Goal: Task Accomplishment & Management: Use online tool/utility

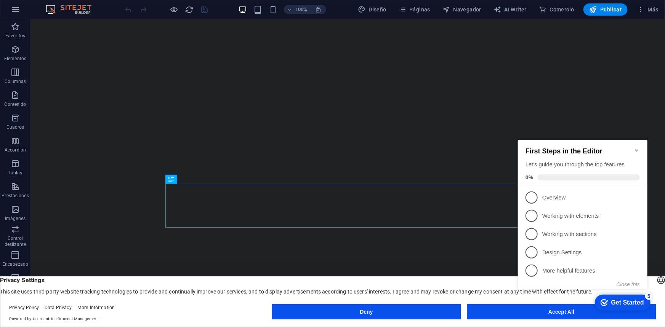
click at [634, 147] on icon "Minimize checklist" at bounding box center [636, 150] width 6 height 6
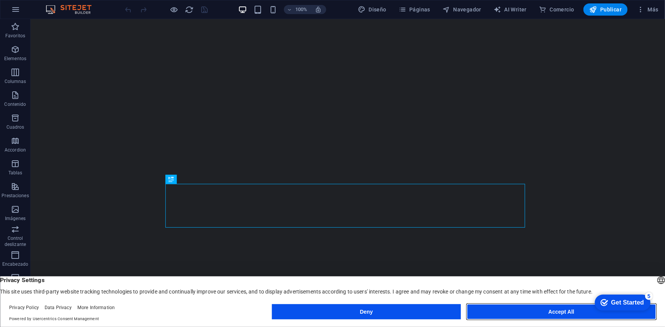
click at [509, 313] on button "Accept All" at bounding box center [561, 311] width 189 height 15
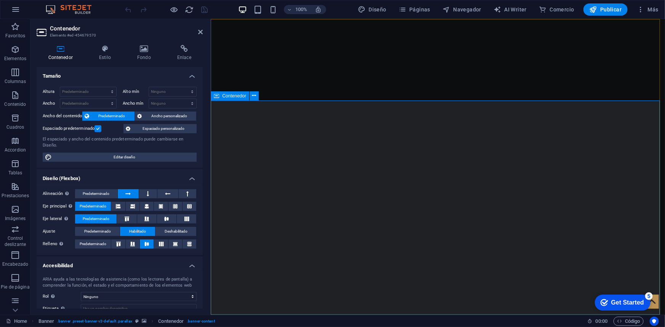
drag, startPoint x: 67, startPoint y: 154, endPoint x: 154, endPoint y: 77, distance: 116.8
click at [154, 77] on ul "Tamaño Altura Predeterminado px rem % vh vw Alto mín Ninguno px rem % vh vw Anc…" at bounding box center [120, 211] width 166 height 289
click at [142, 48] on icon at bounding box center [144, 49] width 37 height 8
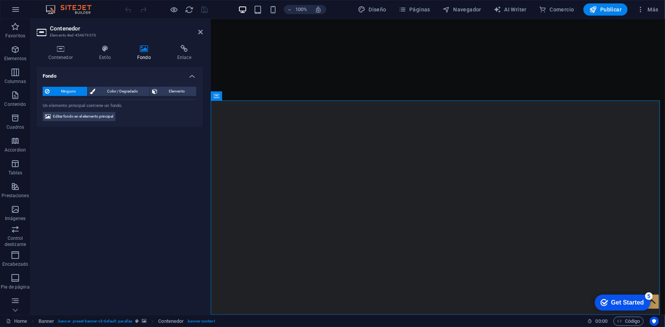
click at [201, 35] on header "Contenedor Elemento #ed-454679570" at bounding box center [120, 29] width 166 height 20
click at [201, 33] on icon at bounding box center [200, 32] width 5 height 6
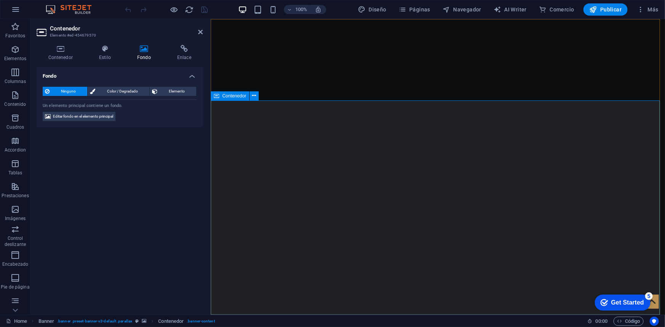
click at [95, 324] on span ". banner .preset-banner-v3-default .parallax" at bounding box center [94, 321] width 75 height 9
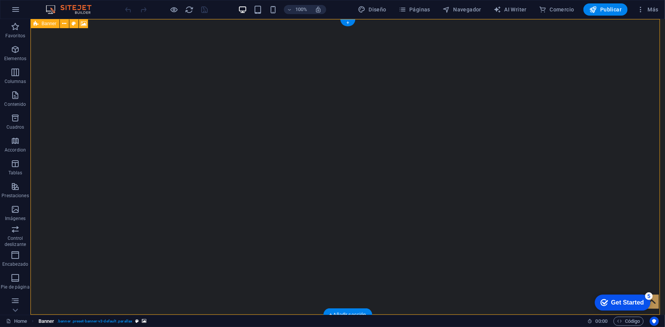
click at [90, 323] on span ". banner .preset-banner-v3-default .parallax" at bounding box center [94, 321] width 75 height 9
click at [83, 320] on span ". banner .preset-banner-v3-default .parallax" at bounding box center [94, 321] width 75 height 9
select select "vh"
select select "px"
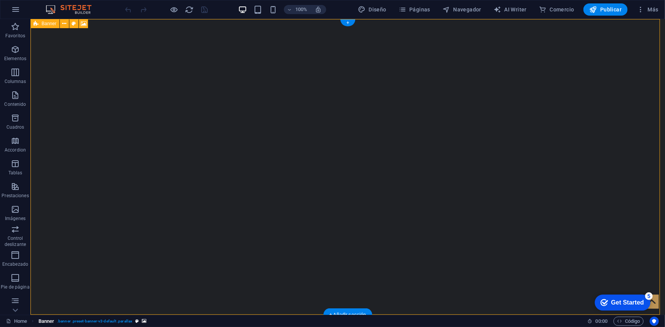
select select "fade"
select select "s"
select select "ondemand"
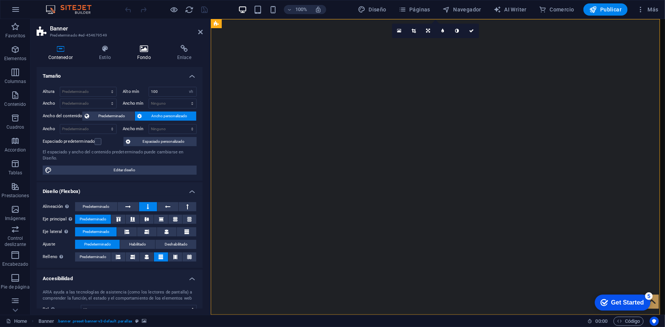
click at [142, 51] on icon at bounding box center [144, 49] width 37 height 8
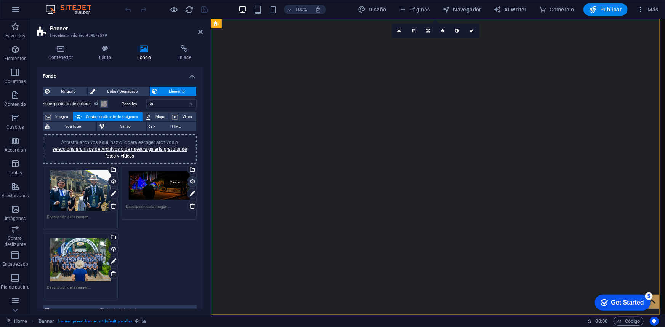
click at [190, 182] on div "Cargar" at bounding box center [191, 182] width 11 height 11
click at [151, 190] on div "Arrastra archivos aquí, haz clic para escoger archivos o selecciona archivos de…" at bounding box center [159, 185] width 67 height 30
click at [151, 190] on body "[DOMAIN_NAME] Home Favoritos Elementos Columnas Contenido [PERSON_NAME] Accordi…" at bounding box center [332, 163] width 665 height 327
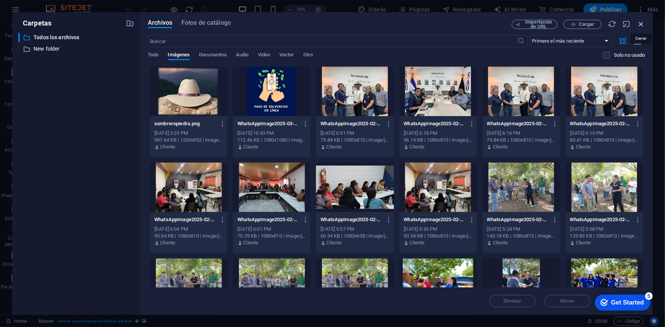
click at [642, 25] on icon "button" at bounding box center [640, 24] width 8 height 8
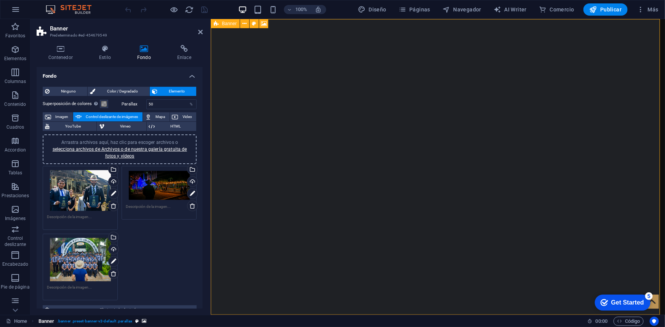
click at [95, 323] on span ". banner .preset-banner-v3-default .parallax" at bounding box center [94, 321] width 75 height 9
click at [229, 23] on span "Banner" at bounding box center [229, 23] width 15 height 5
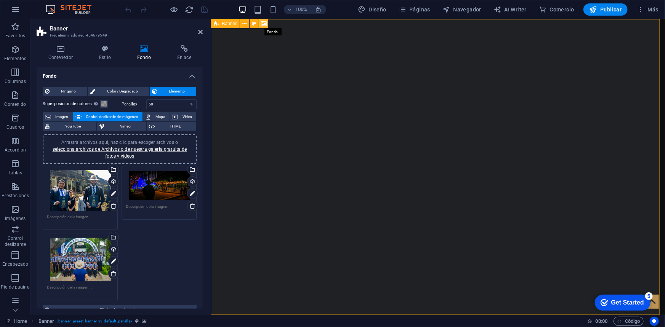
click at [264, 22] on icon at bounding box center [264, 24] width 6 height 8
click at [72, 190] on div "Arrastra archivos aquí, haz clic para escoger archivos o selecciona archivos de…" at bounding box center [80, 190] width 67 height 41
click at [72, 190] on body "[DOMAIN_NAME] Home Favoritos Elementos Columnas Contenido [PERSON_NAME] Accordi…" at bounding box center [332, 163] width 665 height 327
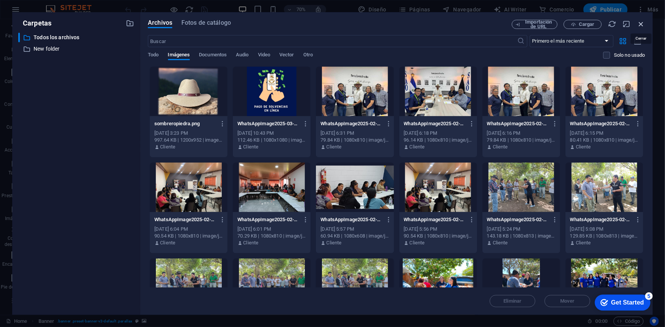
click at [642, 23] on icon "button" at bounding box center [640, 24] width 8 height 8
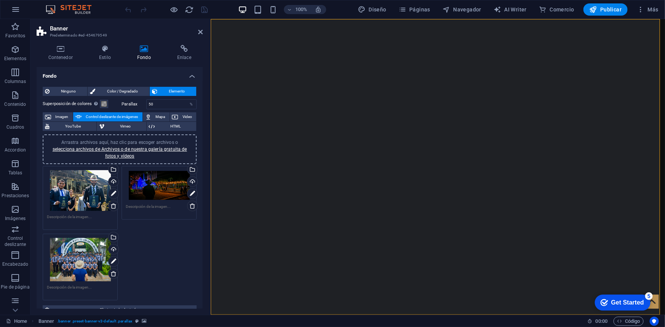
click at [149, 180] on div "Arrastra archivos aquí, haz clic para escoger archivos o selecciona archivos de…" at bounding box center [159, 185] width 67 height 30
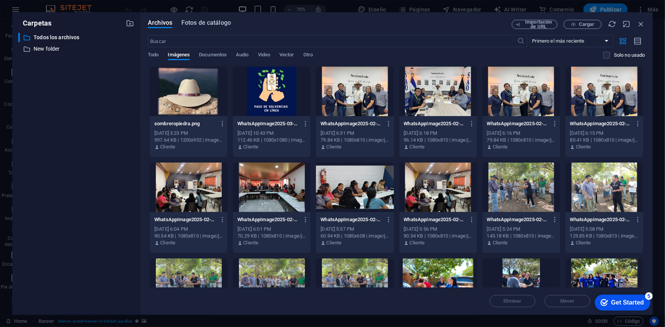
click at [201, 27] on span "Fotos de catálogo" at bounding box center [206, 22] width 50 height 9
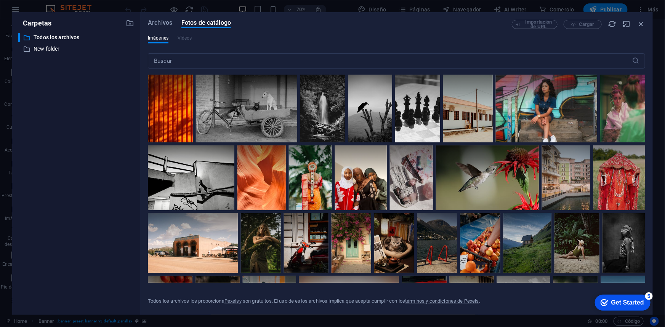
click at [157, 19] on div "Archivos Fotos de catálogo Importación de URL Cargar Imágenes Vídeos ​ Todos lo…" at bounding box center [396, 163] width 512 height 303
click at [161, 22] on span "Archivos" at bounding box center [160, 22] width 24 height 9
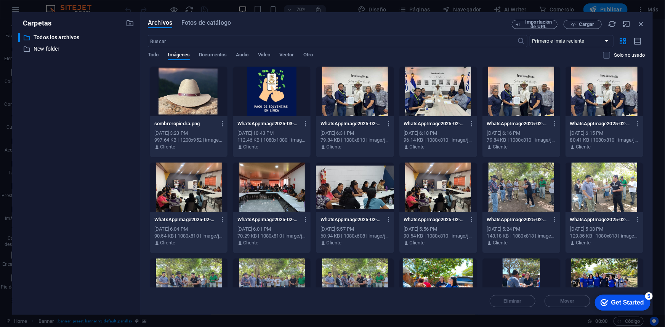
drag, startPoint x: 645, startPoint y: 111, endPoint x: 647, endPoint y: 149, distance: 37.8
click at [647, 149] on div "Archivos Fotos de catálogo Importación de URL Cargar ​ Primero el más reciente …" at bounding box center [396, 163] width 512 height 303
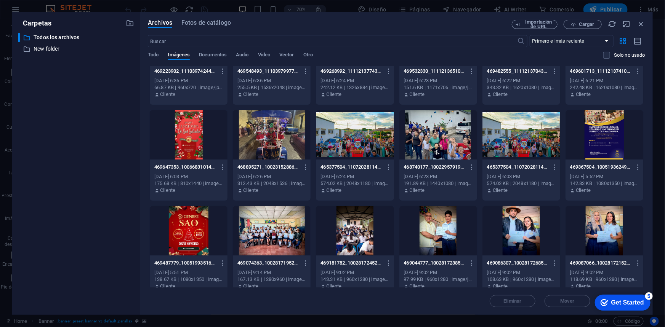
scroll to position [537, 0]
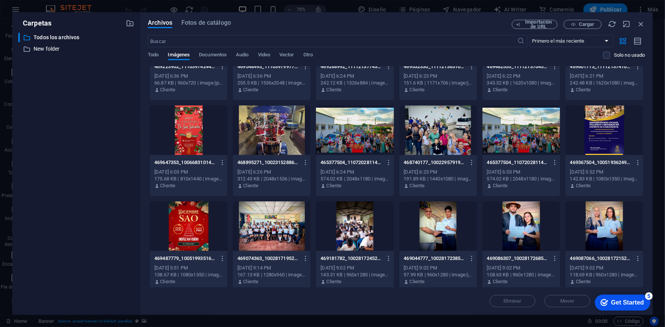
drag, startPoint x: 643, startPoint y: 199, endPoint x: 642, endPoint y: 283, distance: 83.8
click at [642, 283] on div "sombreropiedra.png sombreropiedra.png [DATE] 3:23 PM 997.64 KB | 1200x952 | ima…" at bounding box center [396, 6] width 497 height 955
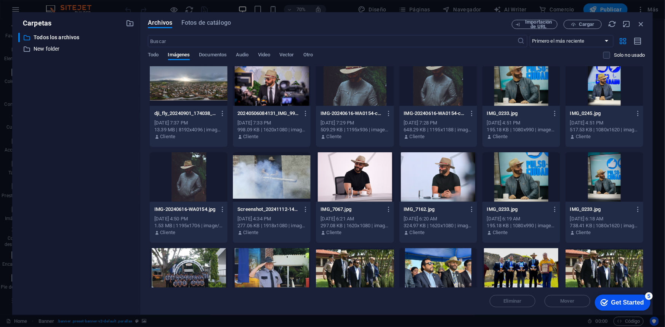
scroll to position [0, 0]
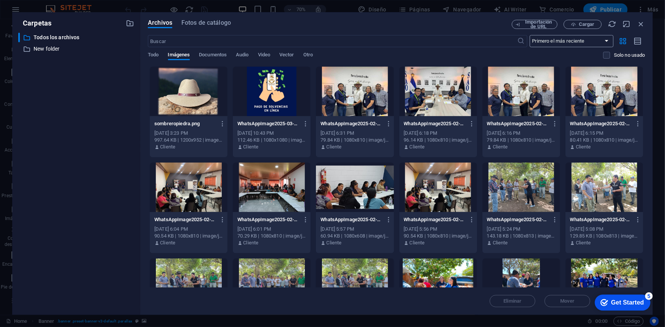
click at [601, 41] on select "Primero el más reciente Primero el más antiguo Nombre (A-Z) Nombre (Z-A) Tamaño…" at bounding box center [571, 41] width 84 height 12
select select "oldest_first"
click at [529, 35] on select "Primero el más reciente Primero el más antiguo Nombre (A-Z) Nombre (Z-A) Tamaño…" at bounding box center [571, 41] width 84 height 12
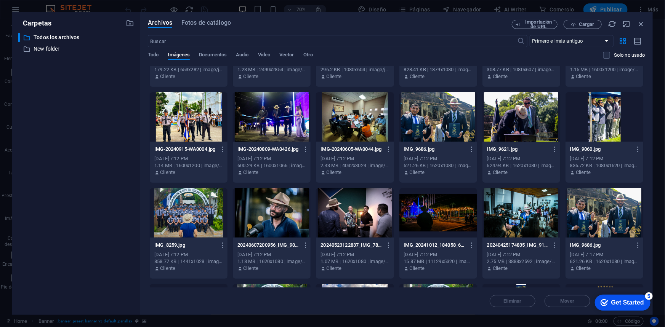
scroll to position [83, 0]
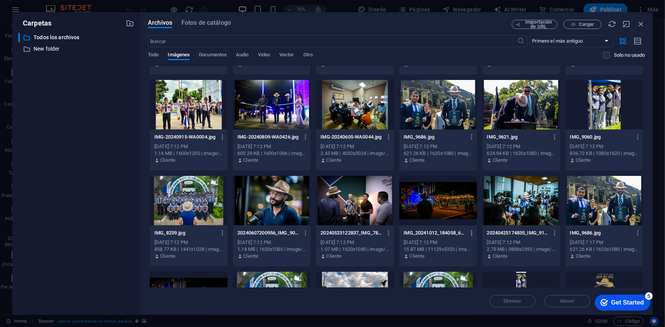
click at [473, 232] on icon "button" at bounding box center [471, 233] width 7 height 7
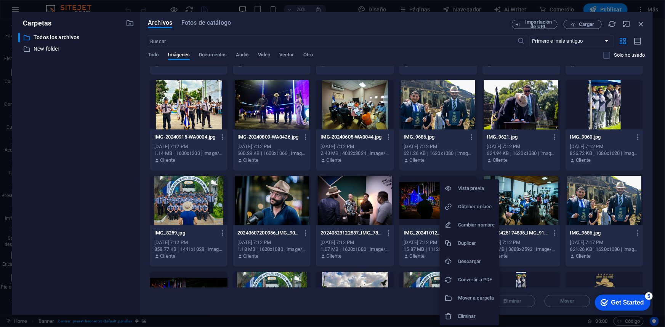
click at [473, 263] on h6 "Descargar" at bounding box center [476, 261] width 37 height 9
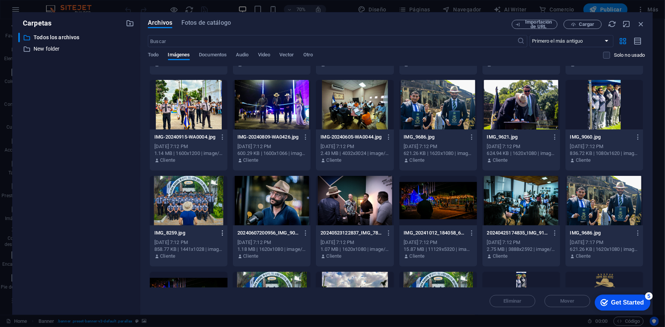
click at [223, 233] on icon "button" at bounding box center [222, 233] width 7 height 7
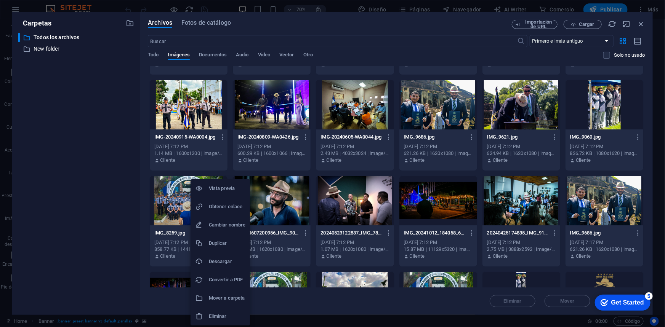
click at [222, 262] on h6 "Descargar" at bounding box center [227, 261] width 37 height 9
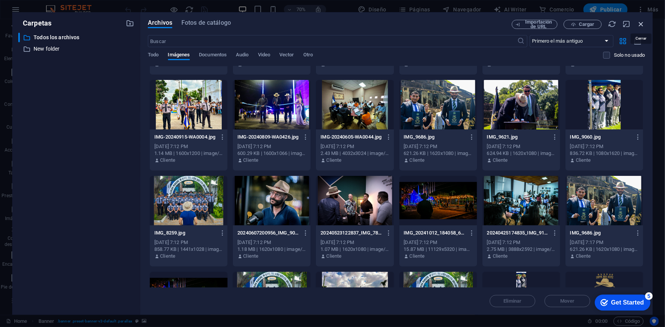
click at [642, 21] on icon "button" at bounding box center [640, 24] width 8 height 8
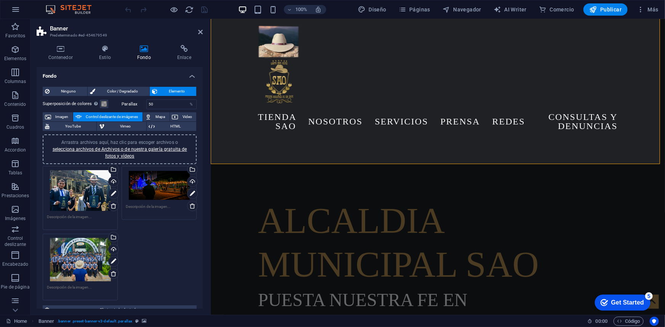
scroll to position [0, 0]
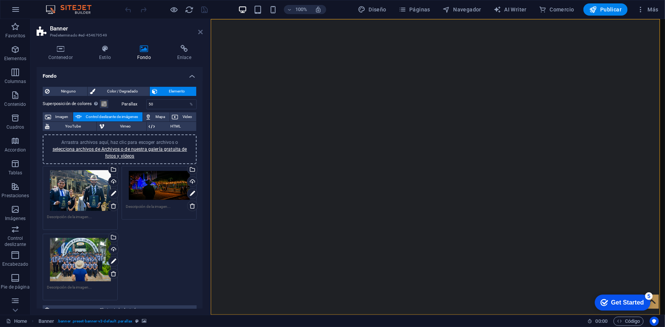
click at [198, 30] on icon at bounding box center [200, 32] width 5 height 6
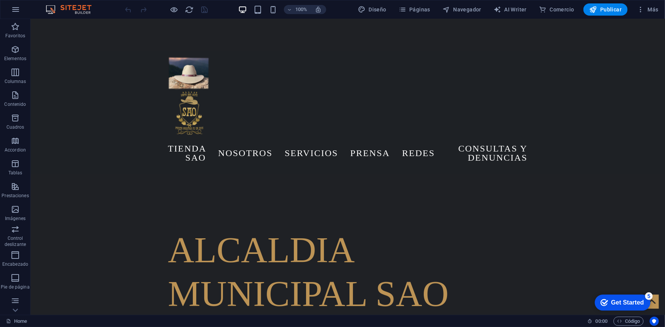
scroll to position [201, 0]
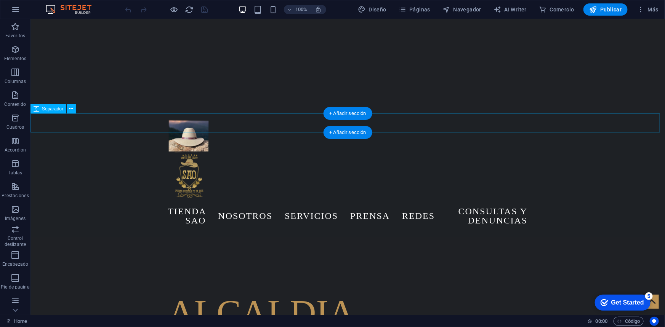
click at [69, 110] on icon at bounding box center [71, 109] width 4 height 8
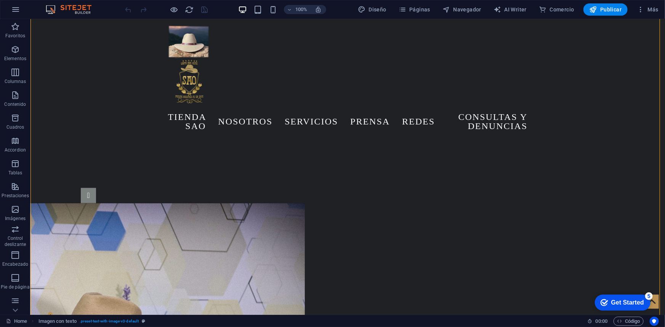
scroll to position [441, 0]
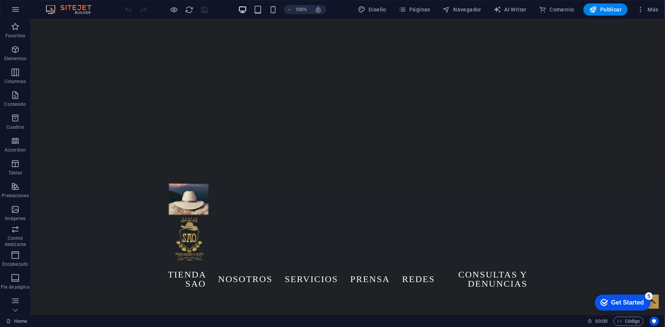
scroll to position [164, 0]
